Goal: Task Accomplishment & Management: Manage account settings

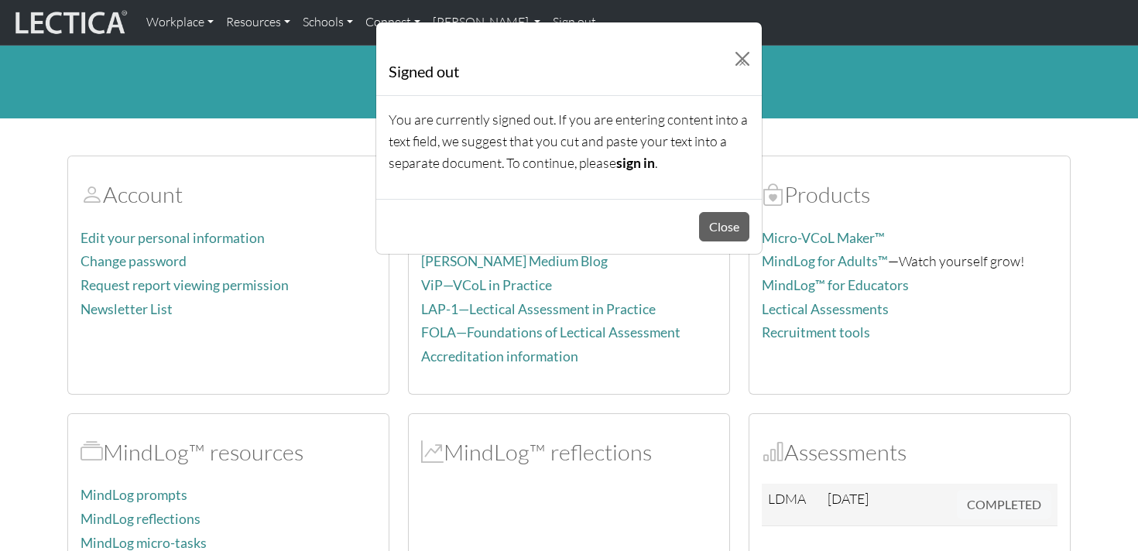
scroll to position [867, 0]
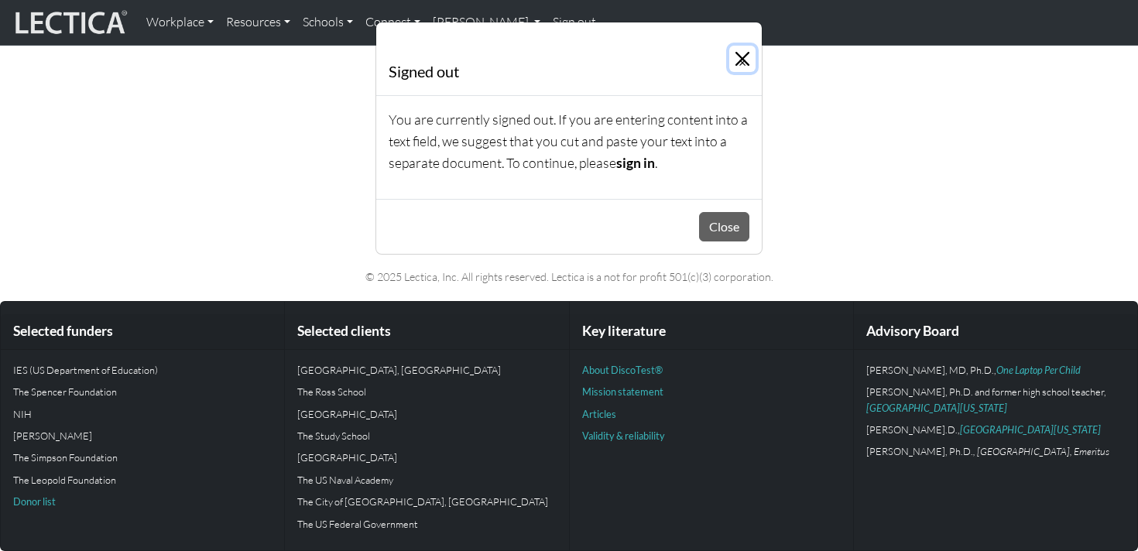
click at [731, 64] on button "×" at bounding box center [743, 59] width 26 height 26
click at [705, 229] on button "Close" at bounding box center [724, 226] width 50 height 29
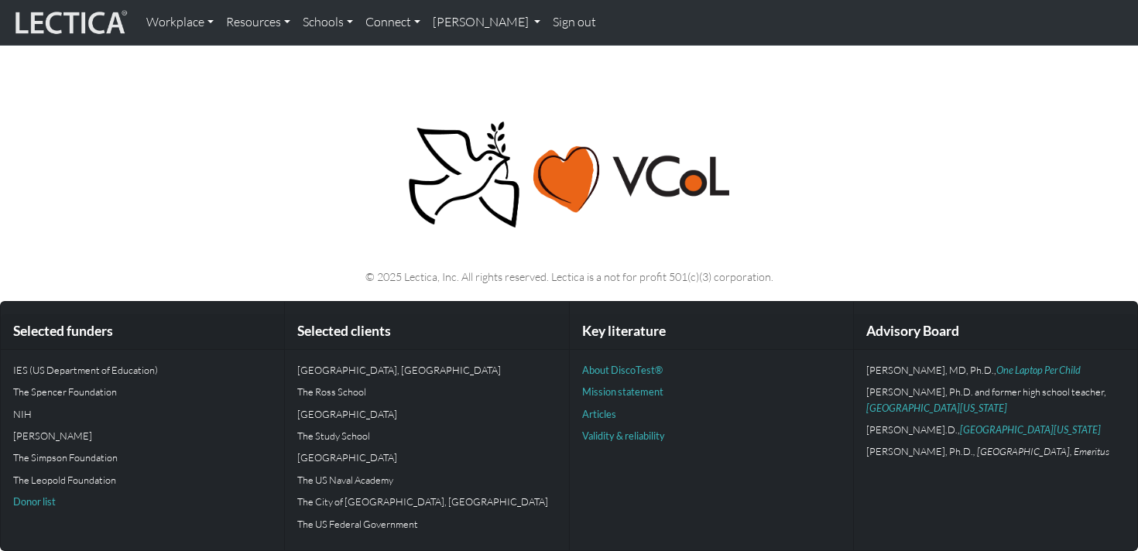
click at [93, 22] on img at bounding box center [70, 22] width 116 height 29
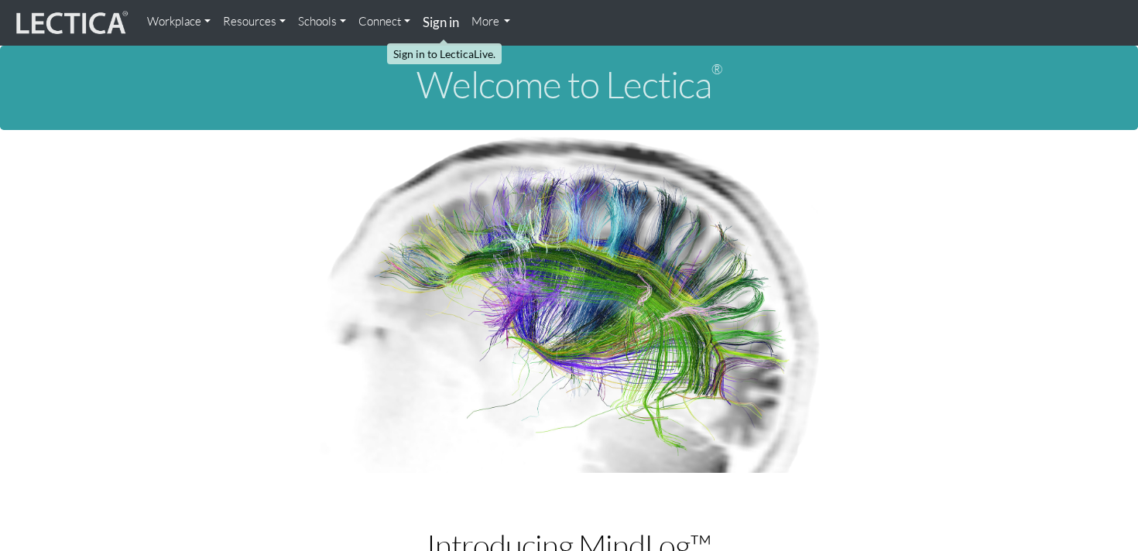
click at [435, 29] on strong "Sign in" at bounding box center [441, 22] width 36 height 16
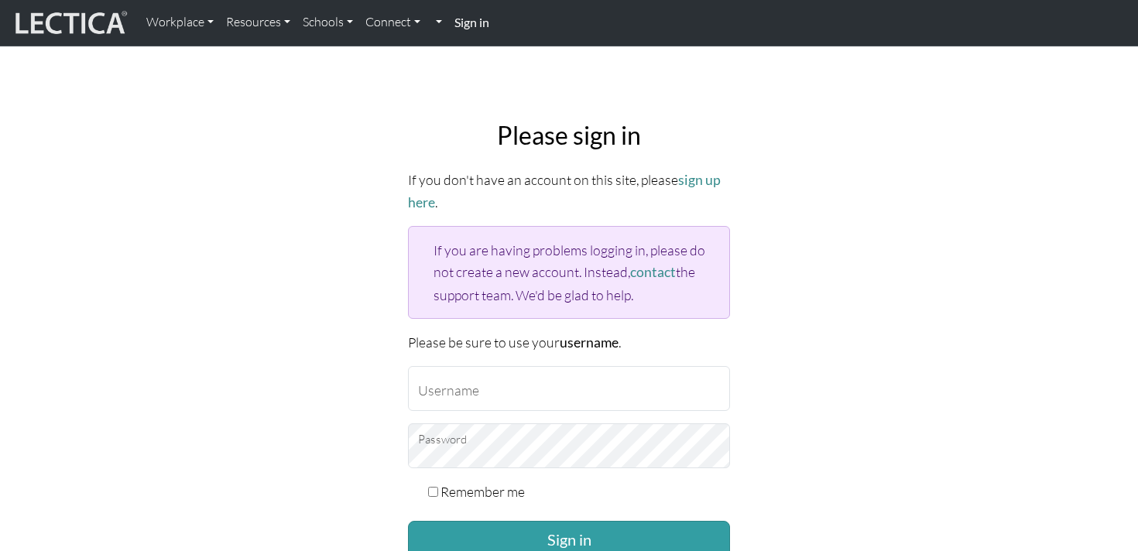
type input "dmitrylyalin"
click at [490, 488] on label "Remember me" at bounding box center [483, 492] width 84 height 22
click at [438, 488] on input "Remember me" at bounding box center [433, 492] width 10 height 10
checkbox input "true"
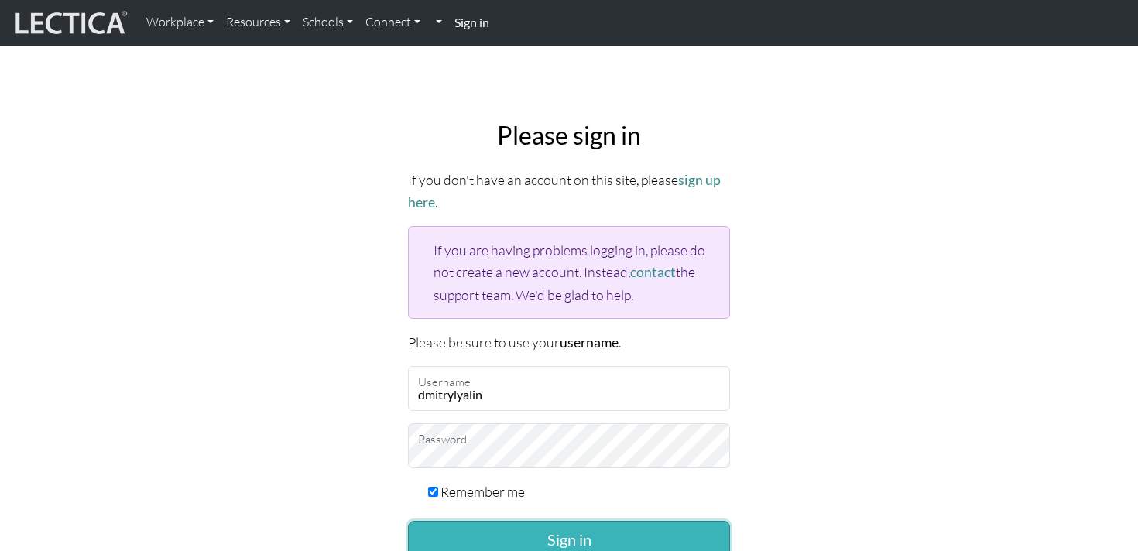
click at [504, 541] on button "Sign in" at bounding box center [569, 539] width 322 height 37
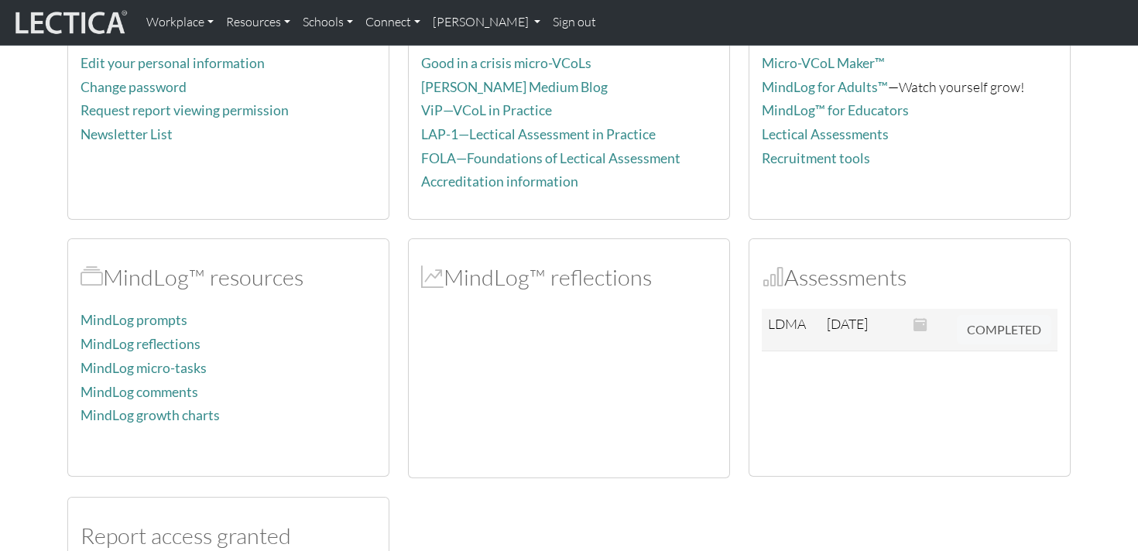
scroll to position [241, 0]
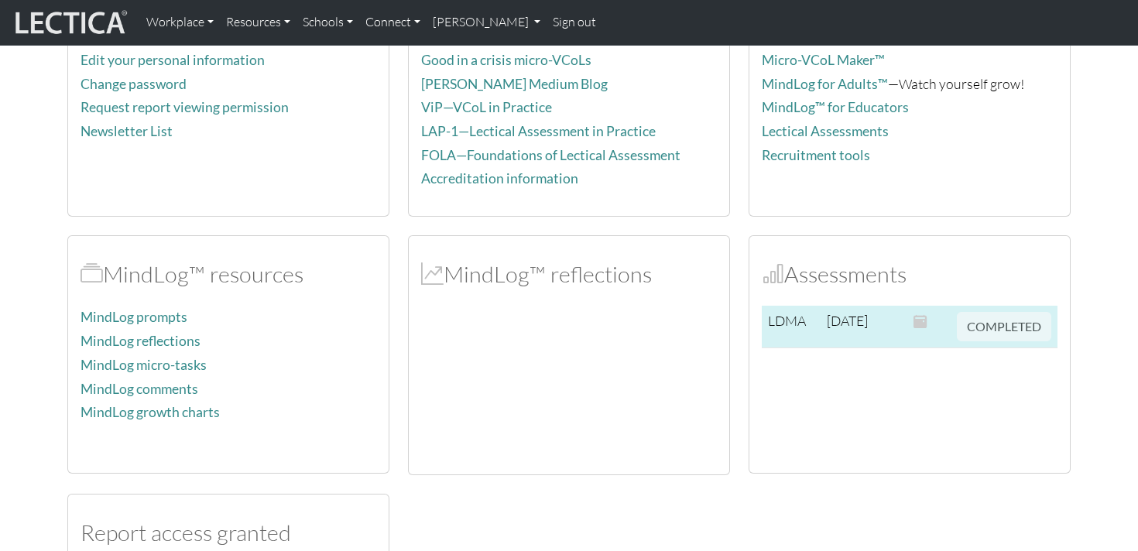
click at [931, 330] on td at bounding box center [929, 327] width 43 height 43
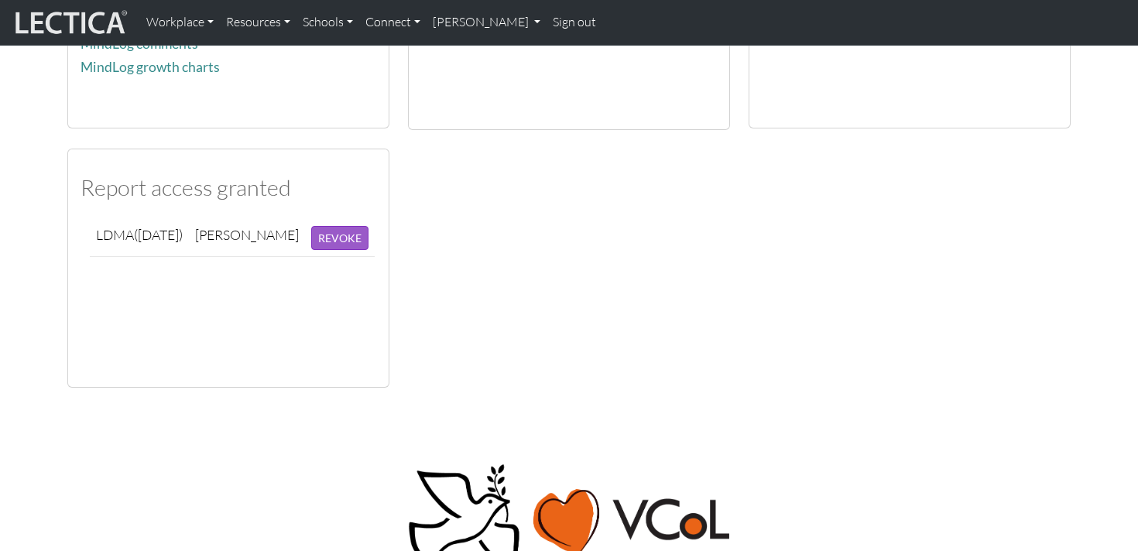
scroll to position [621, 0]
